Goal: Task Accomplishment & Management: Complete application form

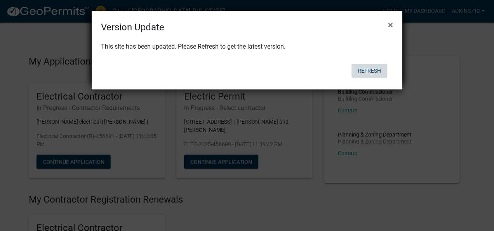
click at [369, 73] on button "Refresh" at bounding box center [370, 71] width 36 height 14
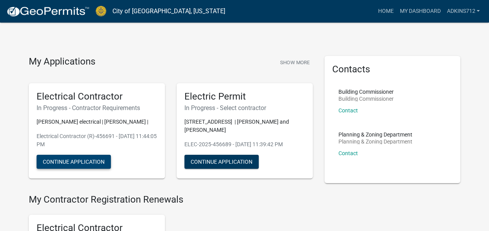
drag, startPoint x: 98, startPoint y: 165, endPoint x: 85, endPoint y: 166, distance: 13.3
drag, startPoint x: 85, startPoint y: 166, endPoint x: 76, endPoint y: 162, distance: 9.7
click at [76, 162] on button "Continue Application" at bounding box center [74, 162] width 74 height 14
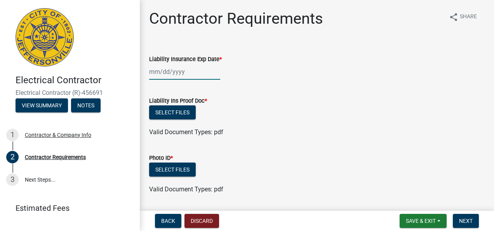
click at [159, 71] on div at bounding box center [184, 72] width 71 height 16
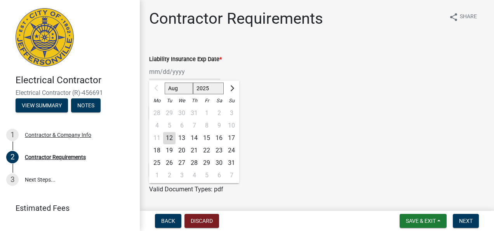
click at [180, 91] on select "Aug Sep Oct Nov Dec" at bounding box center [179, 89] width 28 height 12
click at [165, 83] on select "Aug Sep Oct Nov Dec" at bounding box center [179, 89] width 28 height 12
click at [231, 88] on span "Next month" at bounding box center [232, 88] width 6 height 6
select select "11"
click at [212, 89] on select "2025 2026 2027 2028 2029 2030 2031 2032 2033 2034 2035 2036 2037 2038 2039 2040…" at bounding box center [208, 89] width 31 height 12
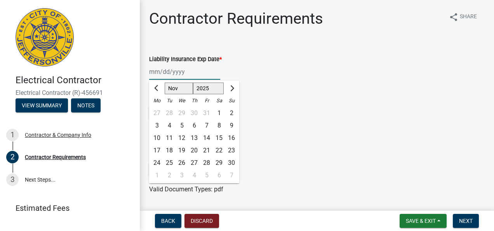
select select "2026"
click at [193, 83] on select "2025 2026 2027 2028 2029 2030 2031 2032 2033 2034 2035 2036 2037 2038 2039 2040…" at bounding box center [208, 89] width 31 height 12
click at [181, 90] on select "Jan Feb Mar Apr May Jun [DATE] Aug Sep Oct Nov Dec" at bounding box center [180, 89] width 31 height 12
select select "1"
click at [165, 83] on select "Jan Feb Mar Apr May Jun [DATE] Aug Sep Oct Nov Dec" at bounding box center [180, 89] width 31 height 12
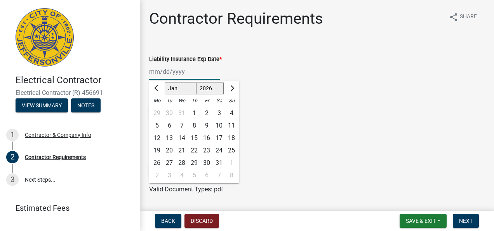
click at [170, 127] on div "6" at bounding box center [169, 125] width 12 height 12
type input "[DATE]"
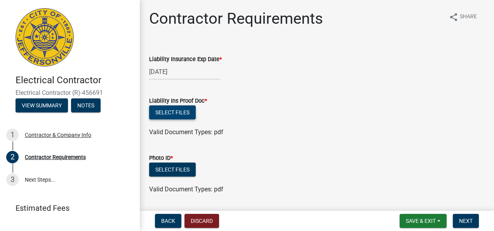
click at [177, 114] on button "Select files" at bounding box center [172, 112] width 47 height 14
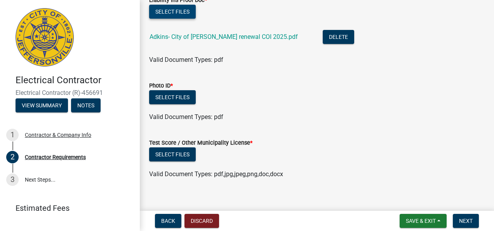
scroll to position [109, 0]
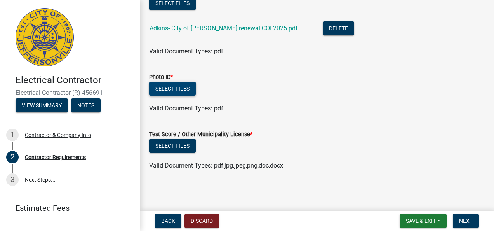
click at [175, 88] on button "Select files" at bounding box center [172, 89] width 47 height 14
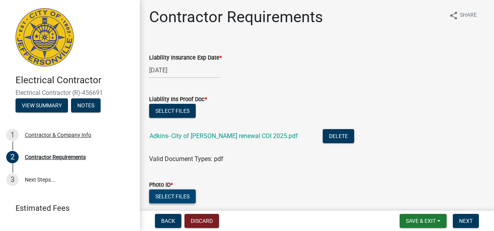
scroll to position [2, 0]
